Goal: Transaction & Acquisition: Purchase product/service

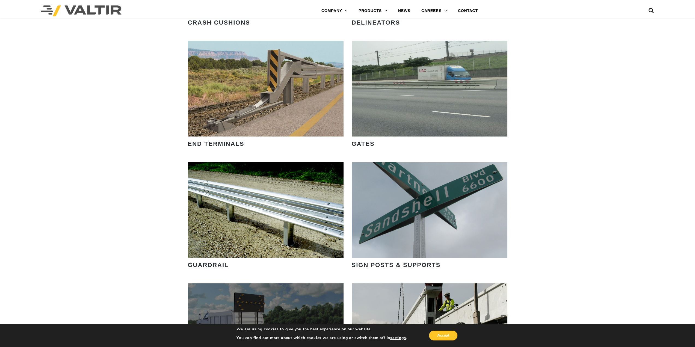
scroll to position [683, 0]
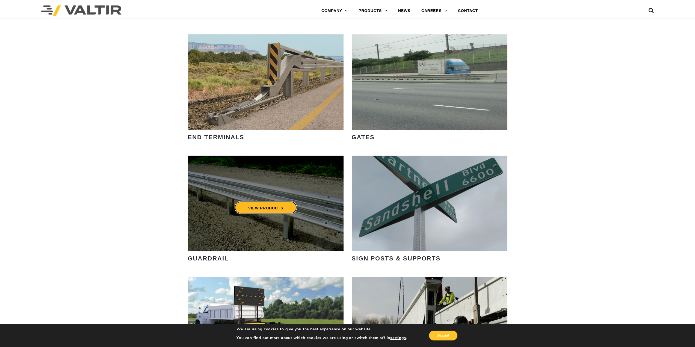
click at [279, 207] on link "VIEW PRODUCTS" at bounding box center [265, 207] width 63 height 13
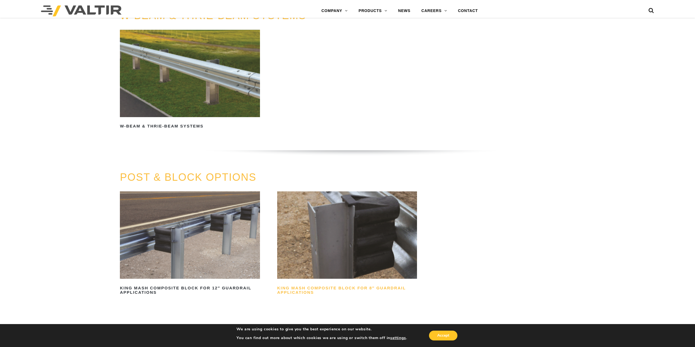
scroll to position [427, 0]
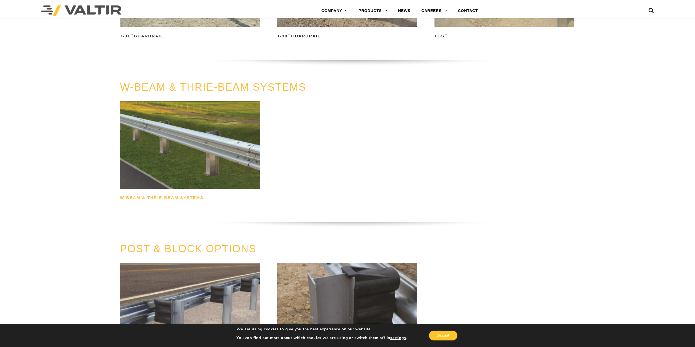
click at [181, 196] on h2 "W-Beam & Thrie-Beam Systems" at bounding box center [190, 198] width 140 height 9
